Goal: Information Seeking & Learning: Learn about a topic

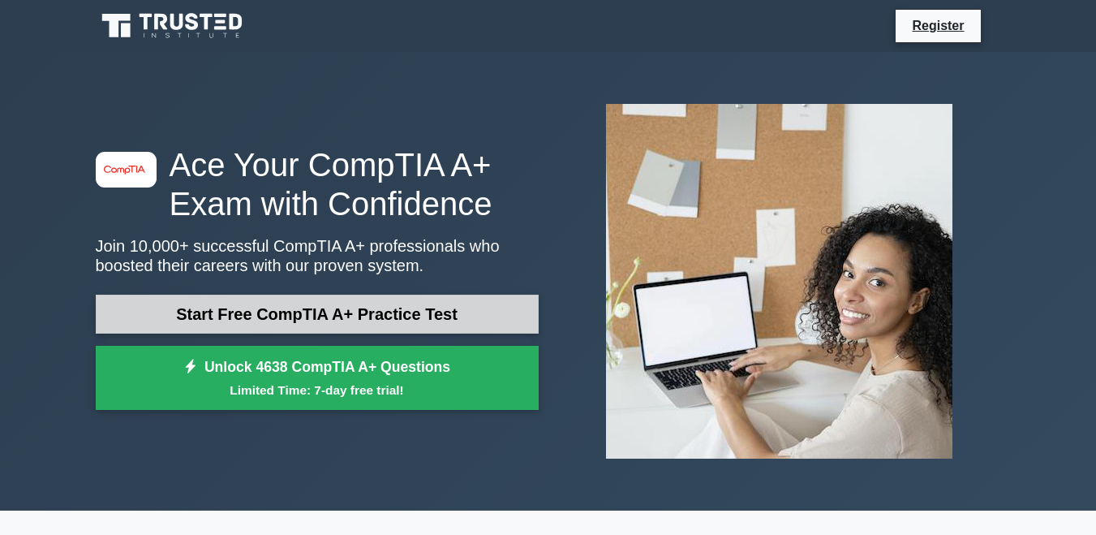
click at [254, 308] on link "Start Free CompTIA A+ Practice Test" at bounding box center [317, 314] width 443 height 39
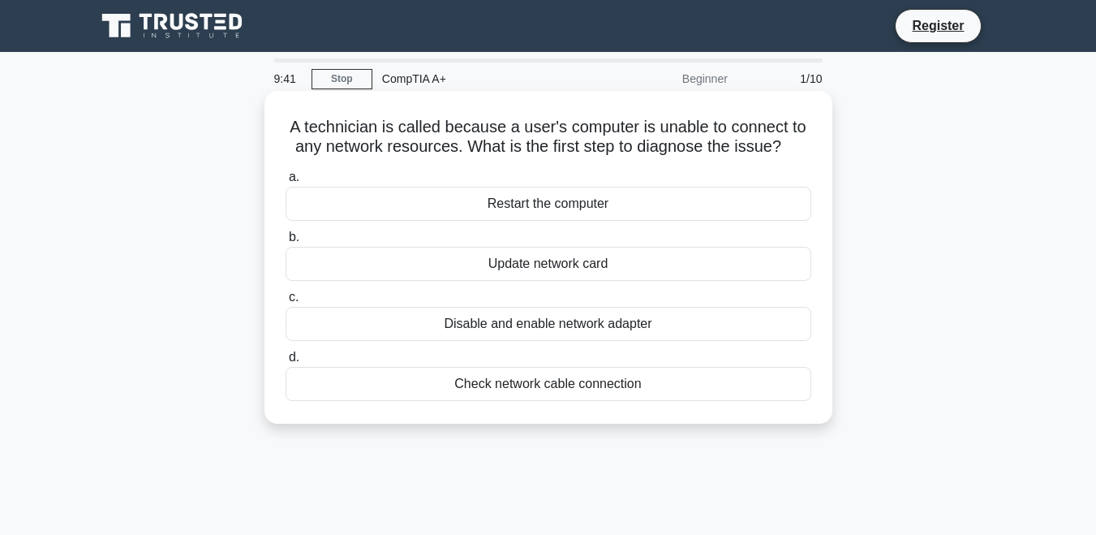
click at [557, 330] on div "Disable and enable network adapter" at bounding box center [549, 324] width 526 height 34
click at [286, 303] on input "c. Disable and enable network adapter" at bounding box center [286, 297] width 0 height 11
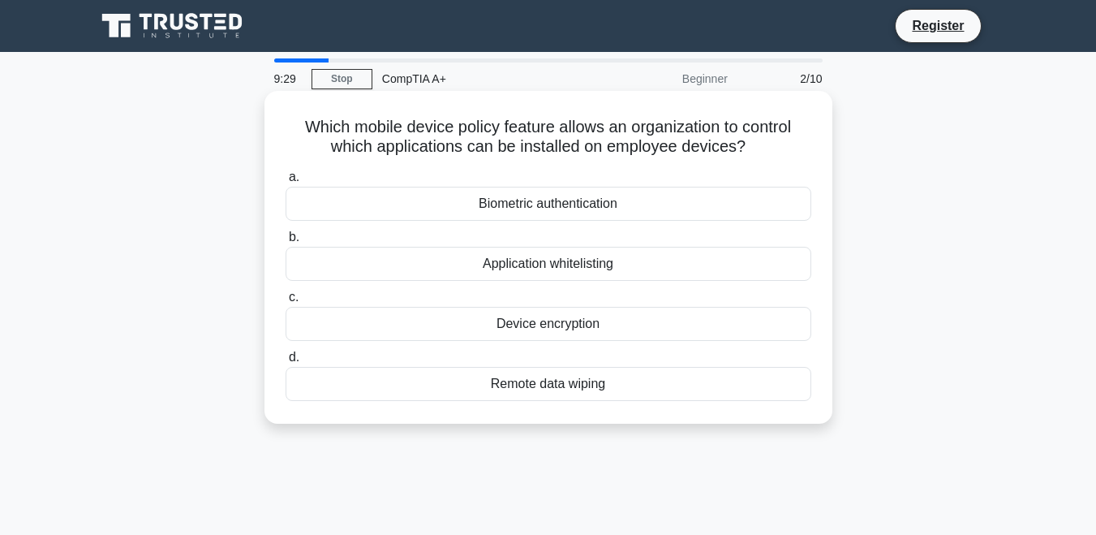
click at [610, 337] on div "Device encryption" at bounding box center [549, 324] width 526 height 34
click at [286, 303] on input "c. Device encryption" at bounding box center [286, 297] width 0 height 11
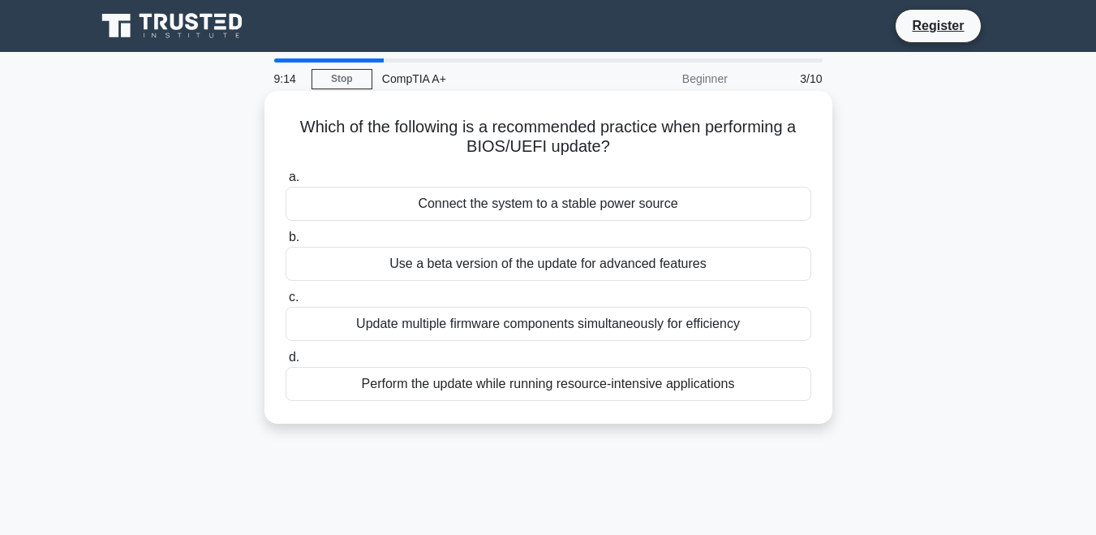
click at [615, 326] on div "Update multiple firmware components simultaneously for efficiency" at bounding box center [549, 324] width 526 height 34
click at [286, 303] on input "c. Update multiple firmware components simultaneously for efficiency" at bounding box center [286, 297] width 0 height 11
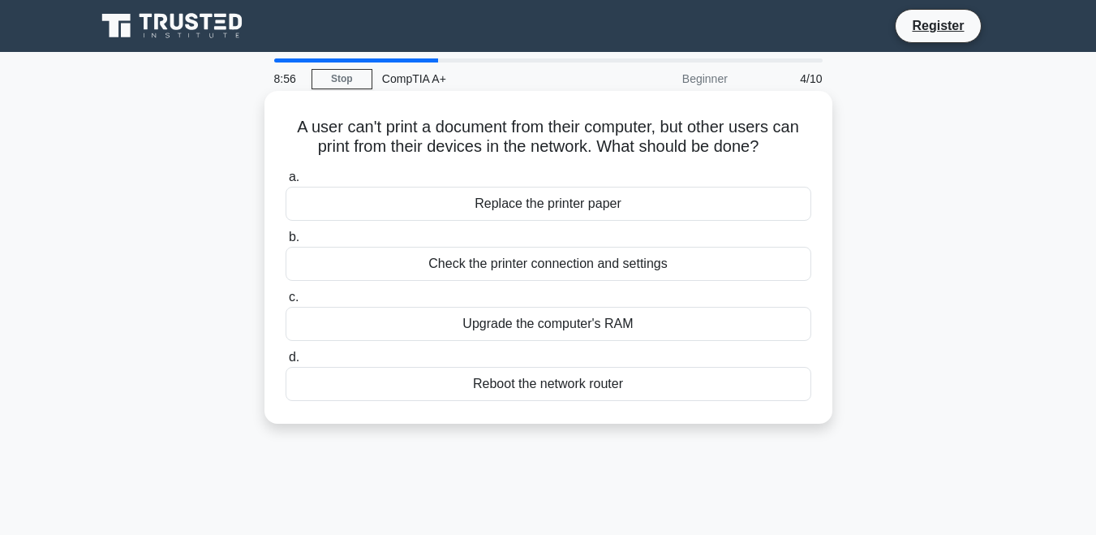
click at [619, 330] on div "Upgrade the computer's RAM" at bounding box center [549, 324] width 526 height 34
click at [286, 303] on input "c. Upgrade the computer's RAM" at bounding box center [286, 297] width 0 height 11
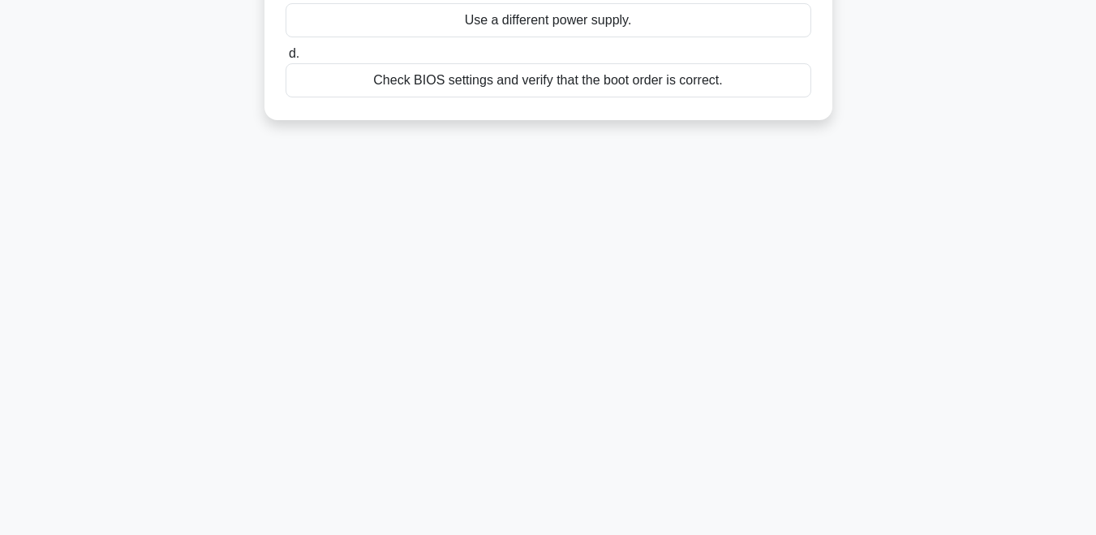
scroll to position [342, 0]
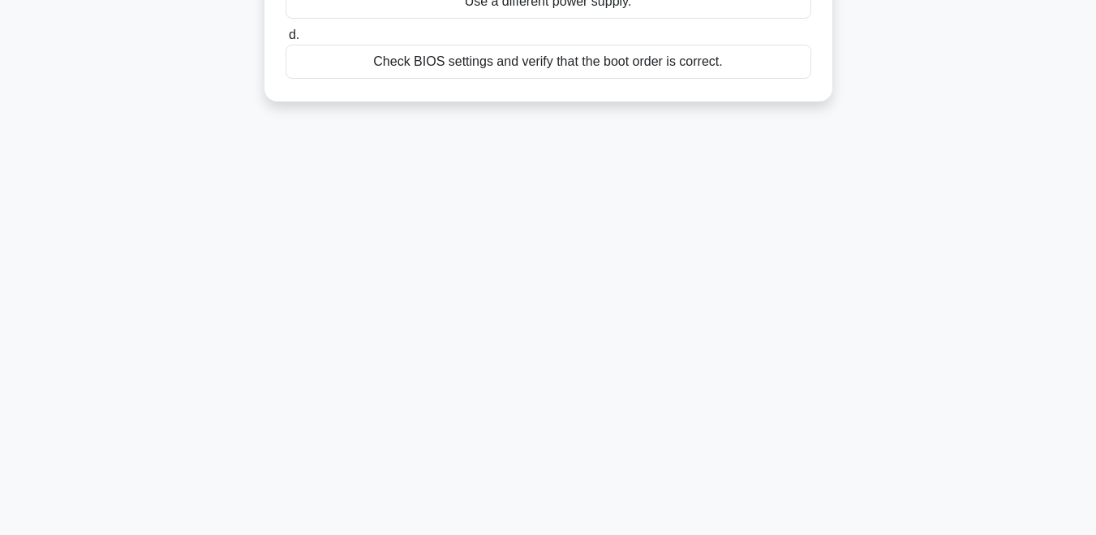
click at [635, 68] on div "Check BIOS settings and verify that the boot order is correct." at bounding box center [549, 62] width 526 height 34
click at [286, 41] on input "d. Check BIOS settings and verify that the boot order is correct." at bounding box center [286, 35] width 0 height 11
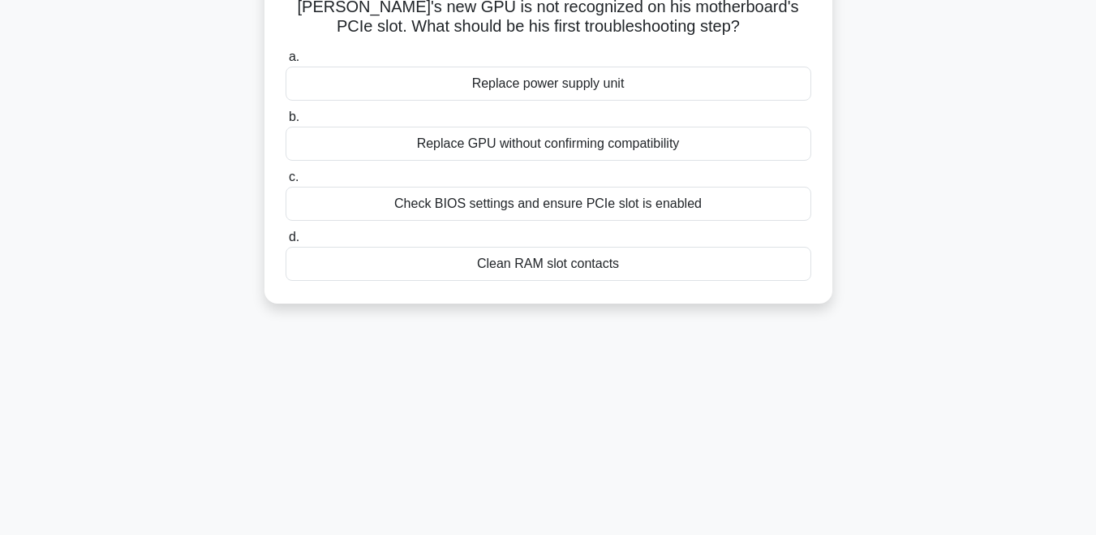
click at [616, 76] on div "8:38 Stop CompTIA A+ Beginner 6/10 [PERSON_NAME]'s new GPU is not recognized on…" at bounding box center [548, 344] width 925 height 812
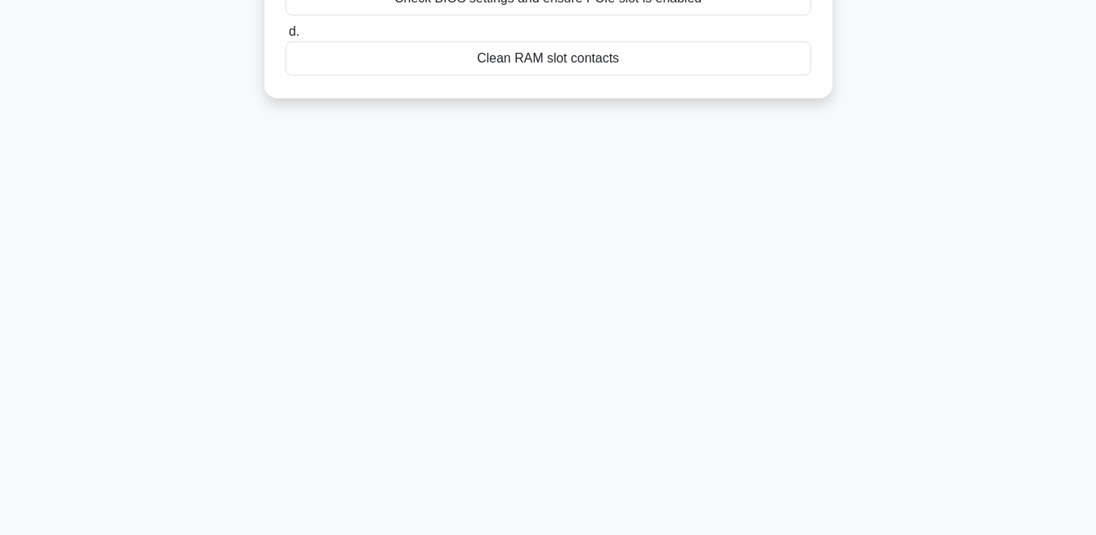
click at [434, 42] on div "Clean RAM slot contacts" at bounding box center [549, 58] width 526 height 34
click at [286, 37] on input "d. Clean RAM slot contacts" at bounding box center [286, 32] width 0 height 11
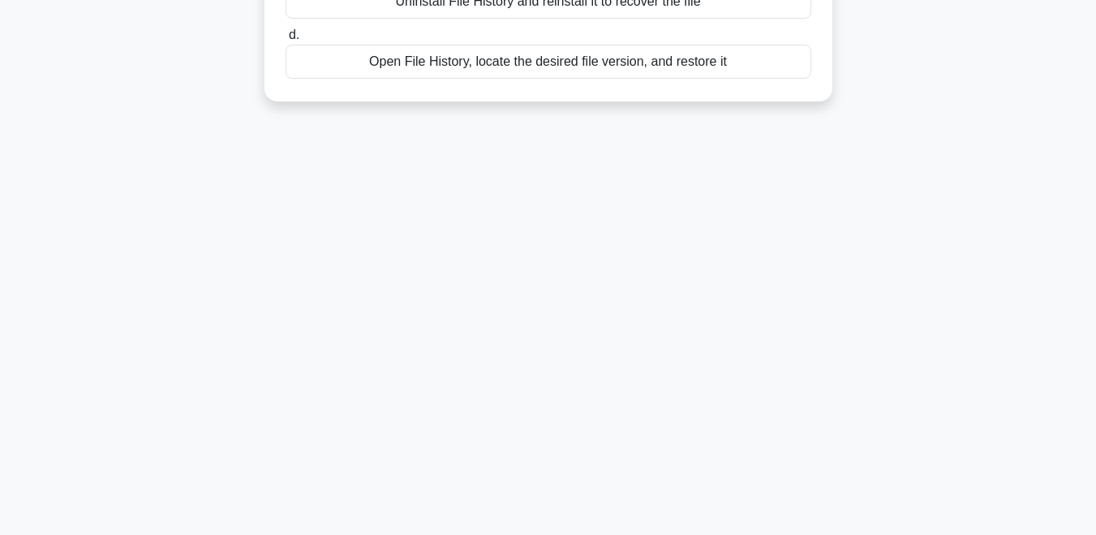
click at [456, 69] on div "Open File History, locate the desired file version, and restore it" at bounding box center [549, 62] width 526 height 34
click at [286, 41] on input "d. Open File History, locate the desired file version, and restore it" at bounding box center [286, 35] width 0 height 11
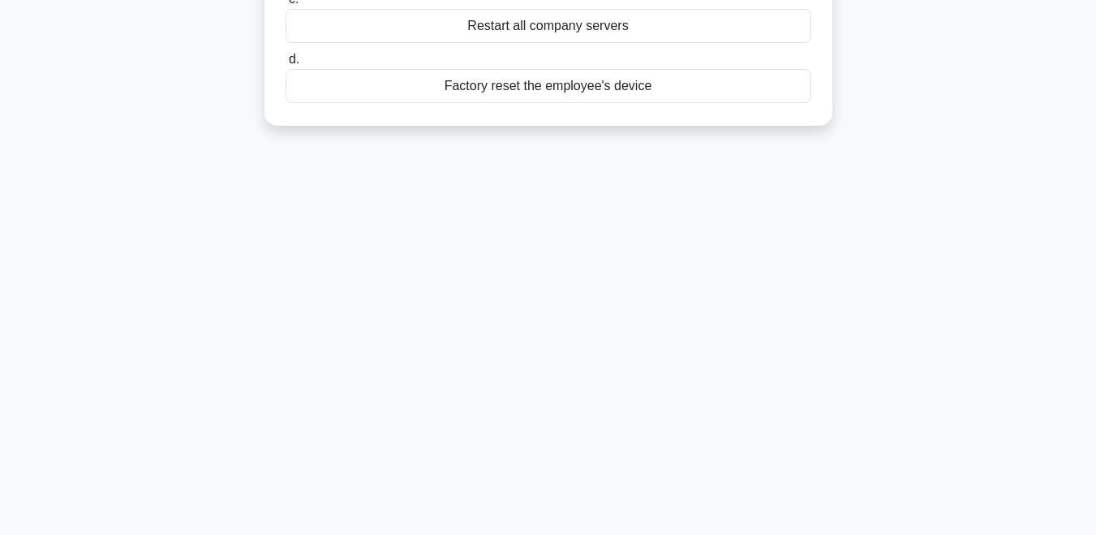
click at [456, 69] on div "Factory reset the employee's device" at bounding box center [549, 86] width 526 height 34
click at [286, 65] on input "d. Factory reset the employee's device" at bounding box center [286, 59] width 0 height 11
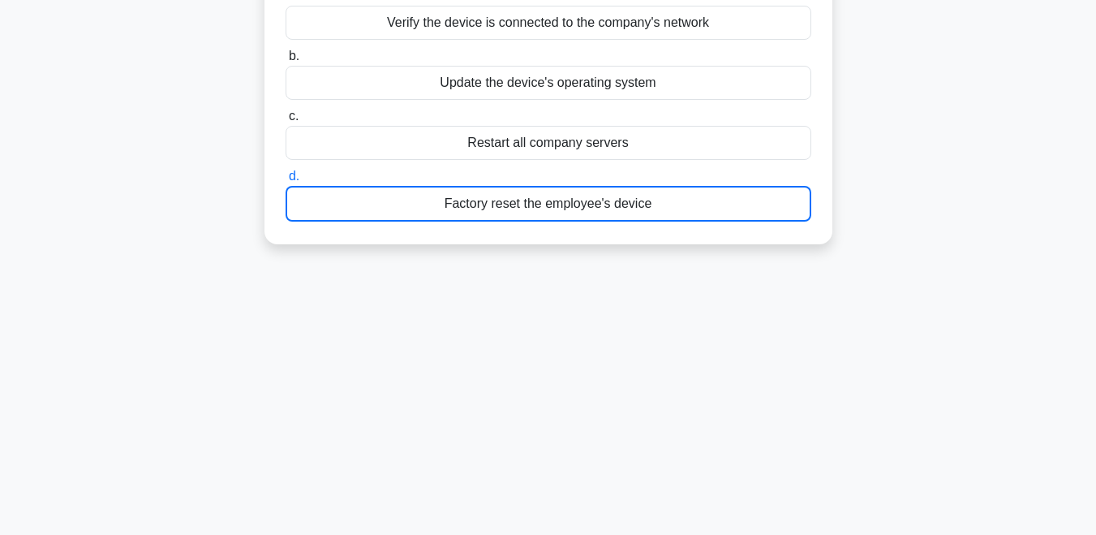
click at [456, 69] on div "a. Verify the device is connected to the company's network b. Update the device…" at bounding box center [548, 104] width 545 height 242
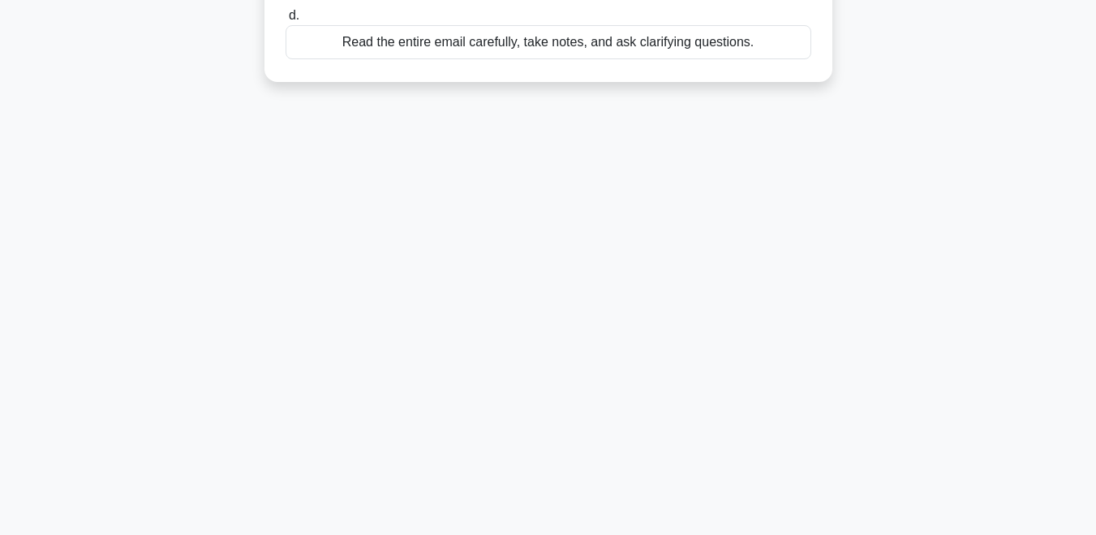
click at [465, 49] on div "Read the entire email carefully, take notes, and ask clarifying questions." at bounding box center [549, 42] width 526 height 34
click at [286, 21] on input "d. Read the entire email carefully, take notes, and ask clarifying questions." at bounding box center [286, 16] width 0 height 11
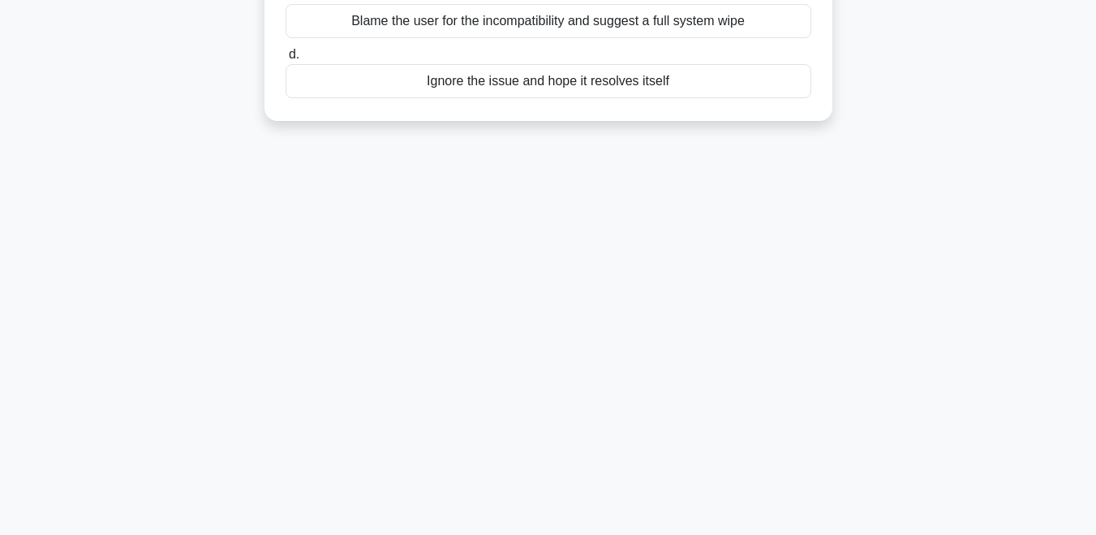
click at [473, 75] on div "Ignore the issue and hope it resolves itself" at bounding box center [549, 81] width 526 height 34
click at [286, 60] on input "d. Ignore the issue and hope it resolves itself" at bounding box center [286, 55] width 0 height 11
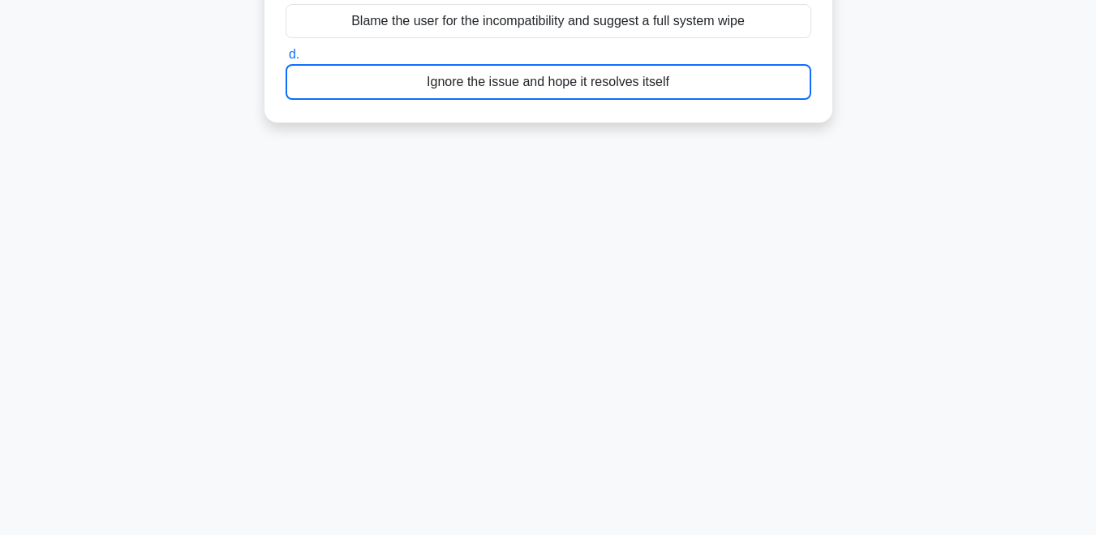
click at [473, 75] on div "Ignore the issue and hope it resolves itself" at bounding box center [549, 82] width 526 height 36
click at [286, 60] on input "d. Ignore the issue and hope it resolves itself" at bounding box center [286, 55] width 0 height 11
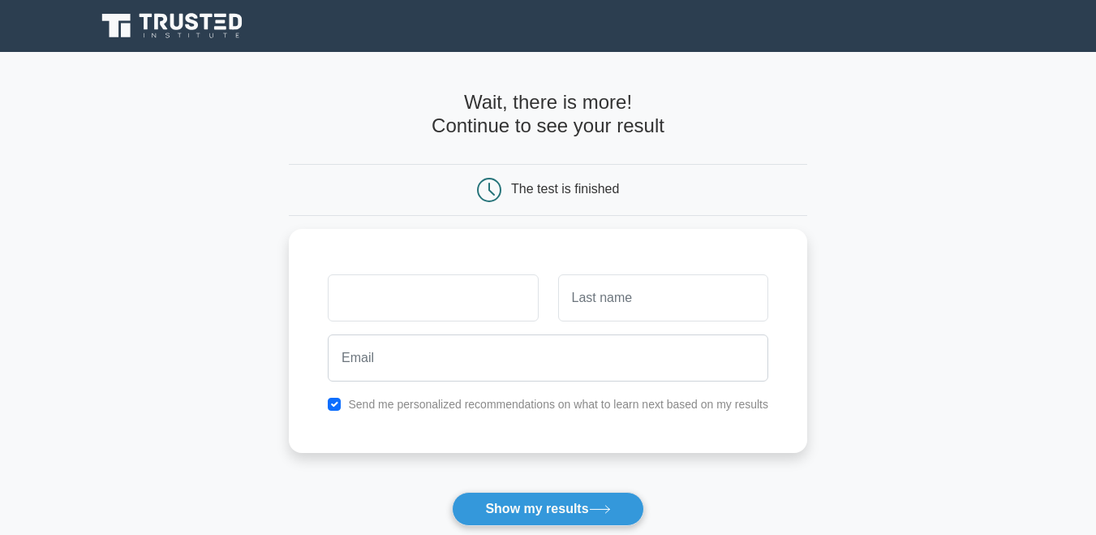
scroll to position [0, 665]
